Goal: Task Accomplishment & Management: Manage account settings

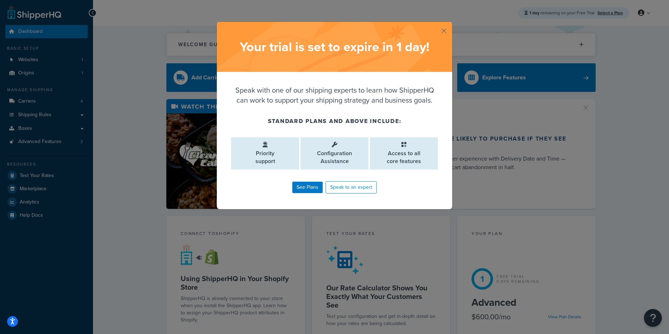
click at [450, 24] on button "button" at bounding box center [451, 23] width 2 height 2
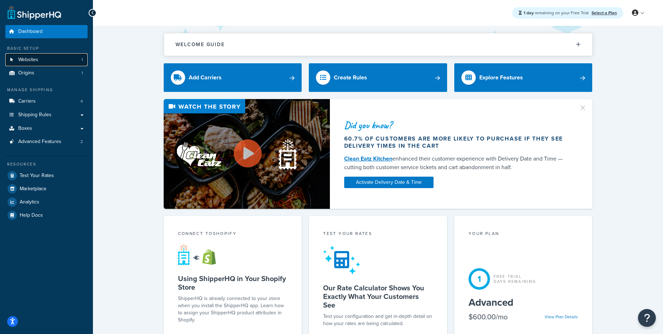
click at [38, 64] on link "Websites 1" at bounding box center [46, 59] width 82 height 13
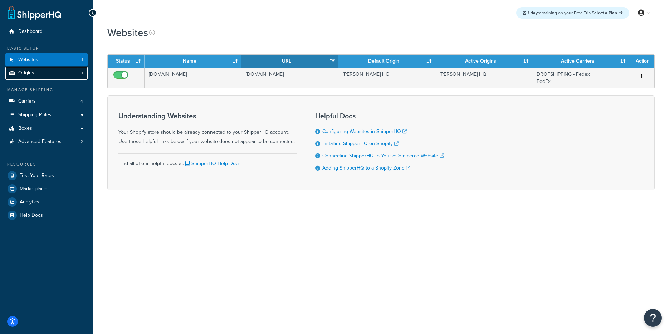
click at [31, 73] on span "Origins" at bounding box center [26, 73] width 16 height 6
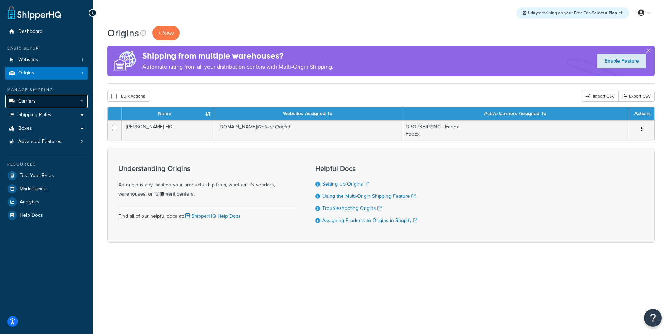
click at [48, 101] on link "Carriers 4" at bounding box center [46, 101] width 82 height 13
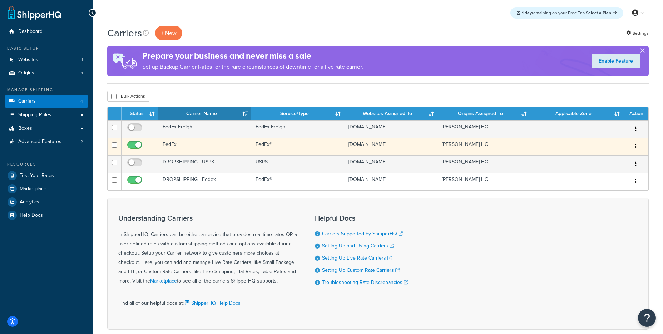
click at [411, 149] on td "selkirk-partners.myshopify.com" at bounding box center [390, 147] width 93 height 18
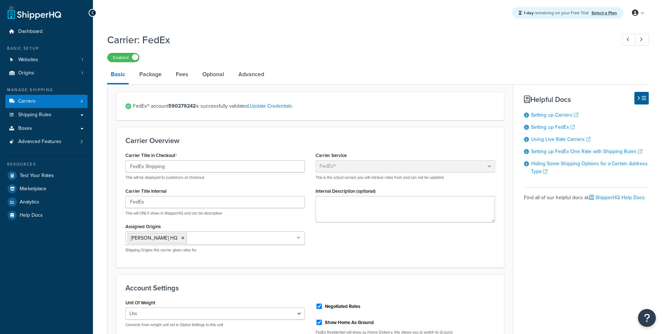
select select "fedEx"
select select "REGULAR_PICKUP"
select select "YOUR_PACKAGING"
click at [144, 75] on link "Package" at bounding box center [150, 74] width 29 height 17
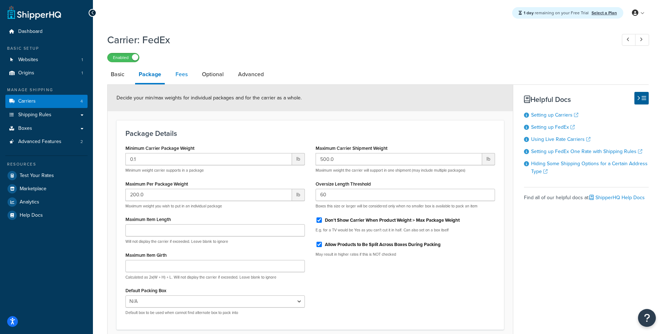
click at [186, 78] on link "Fees" at bounding box center [181, 74] width 19 height 17
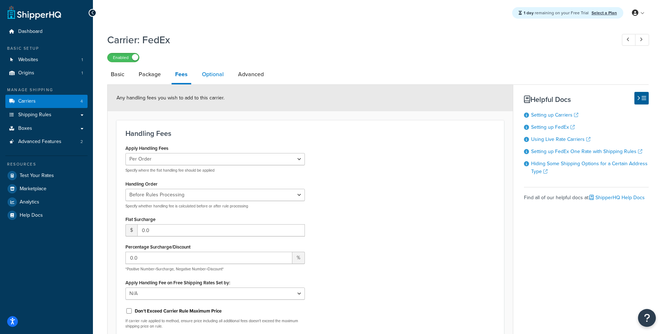
click at [213, 75] on link "Optional" at bounding box center [213, 74] width 29 height 17
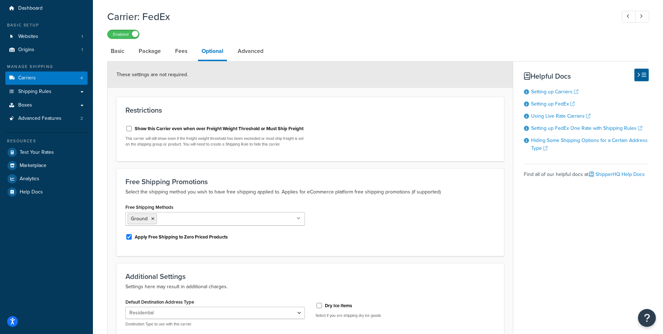
scroll to position [18, 0]
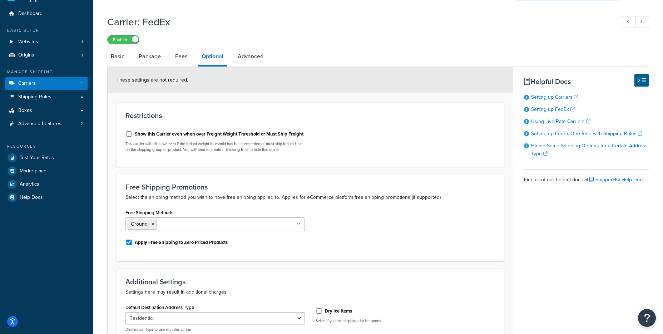
click at [253, 63] on link "Advanced" at bounding box center [250, 56] width 33 height 17
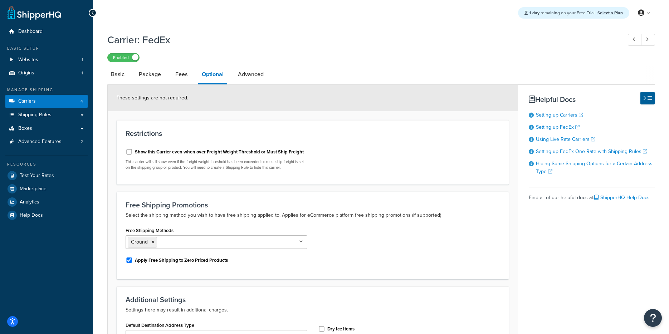
select select "false"
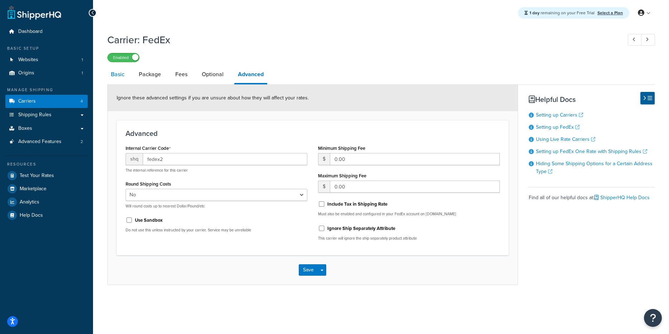
click at [119, 73] on link "Basic" at bounding box center [117, 74] width 21 height 17
select select "fedEx"
select select "REGULAR_PICKUP"
select select "YOUR_PACKAGING"
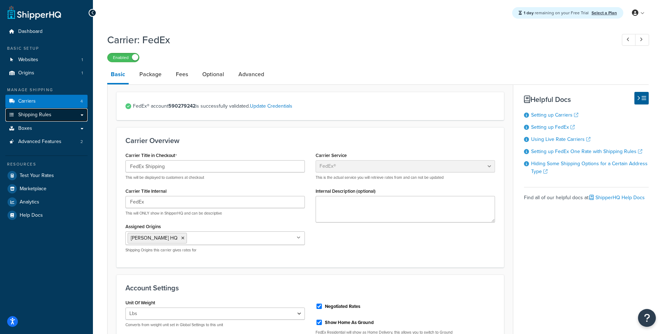
click at [40, 112] on span "Shipping Rules" at bounding box center [34, 115] width 33 height 6
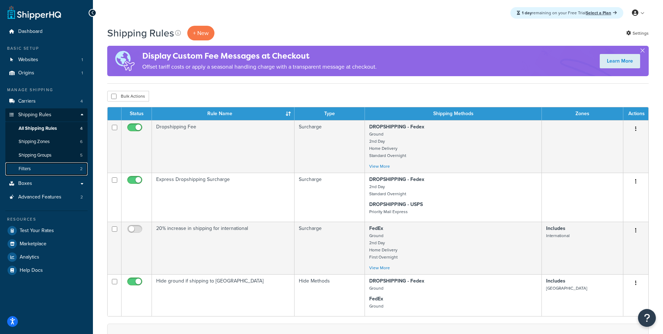
click at [53, 169] on link "Filters 2" at bounding box center [46, 168] width 82 height 13
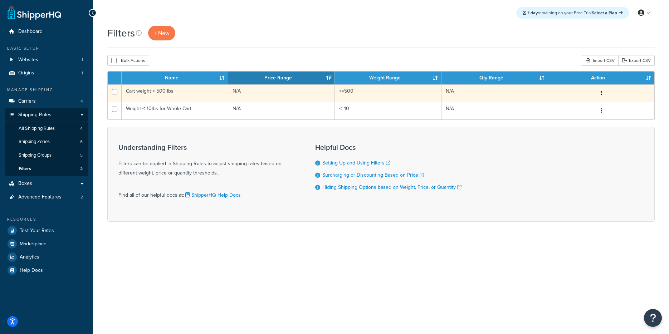
click at [601, 94] on icon "button" at bounding box center [601, 92] width 1 height 5
click at [486, 105] on link "Edit" at bounding box center [494, 108] width 57 height 15
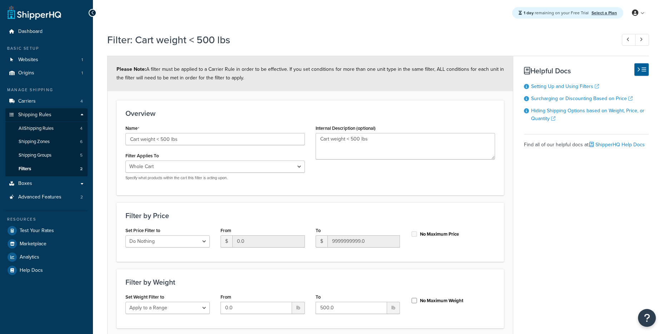
select select "range"
click at [94, 12] on div at bounding box center [93, 13] width 8 height 8
click at [62, 185] on link "Boxes" at bounding box center [46, 183] width 82 height 13
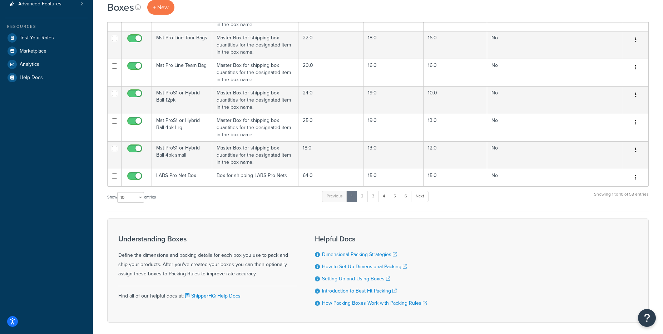
scroll to position [159, 0]
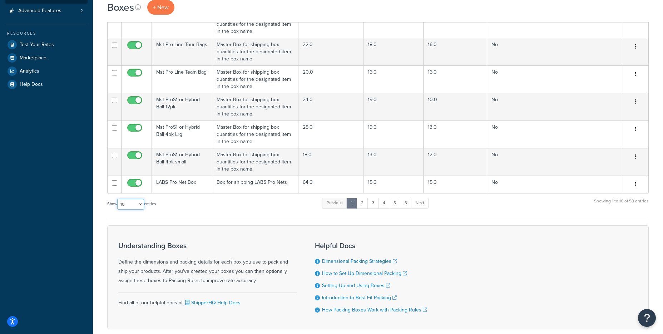
click at [137, 206] on select "10 15 25 50 100 1000" at bounding box center [130, 204] width 27 height 11
select select "100"
click at [118, 199] on select "10 15 25 50 100 1000" at bounding box center [130, 204] width 27 height 11
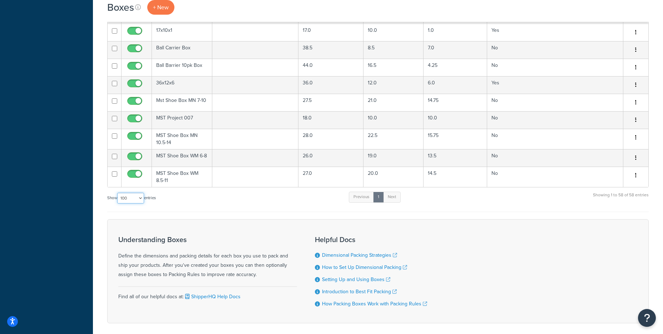
scroll to position [1046, 0]
